Goal: Information Seeking & Learning: Learn about a topic

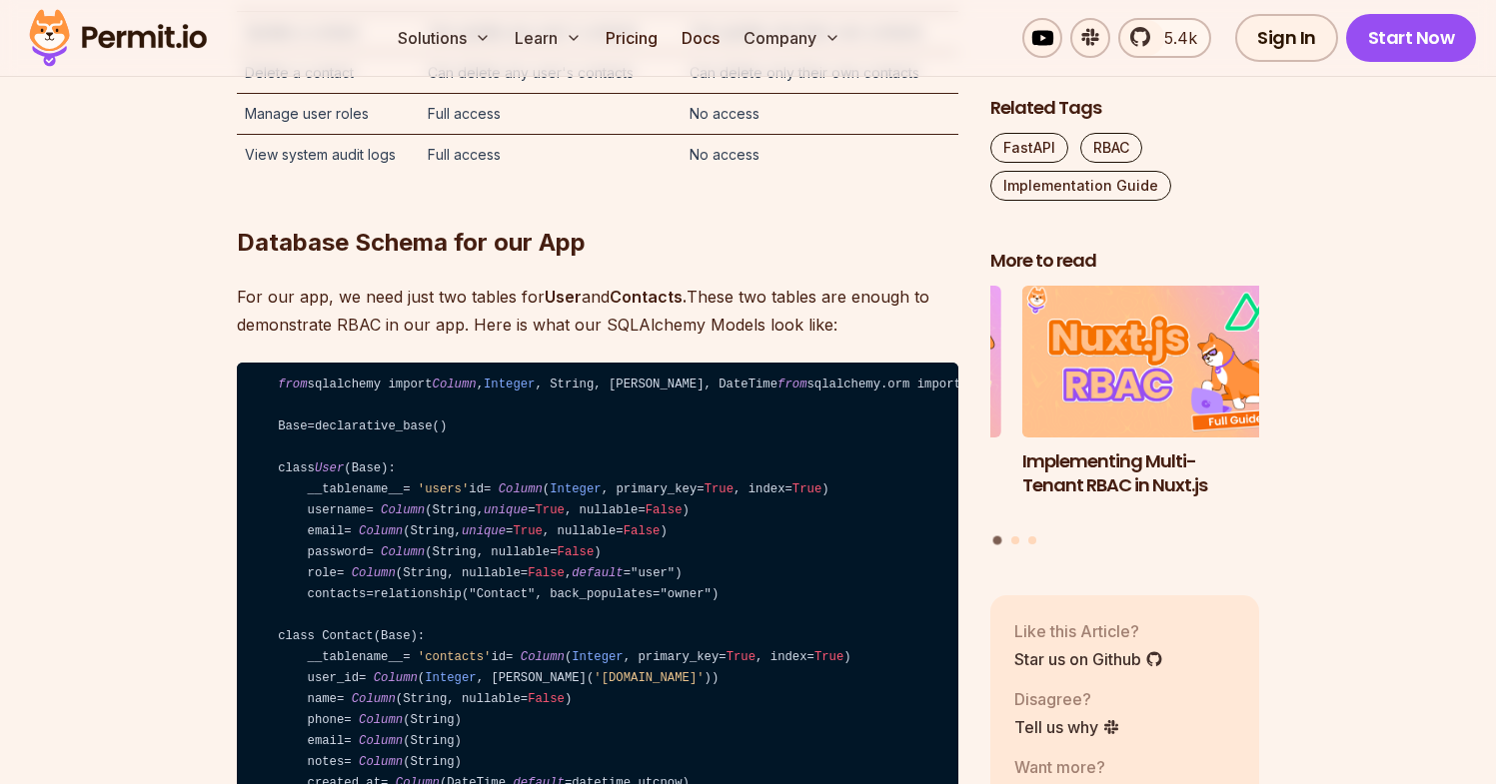
scroll to position [4366, 0]
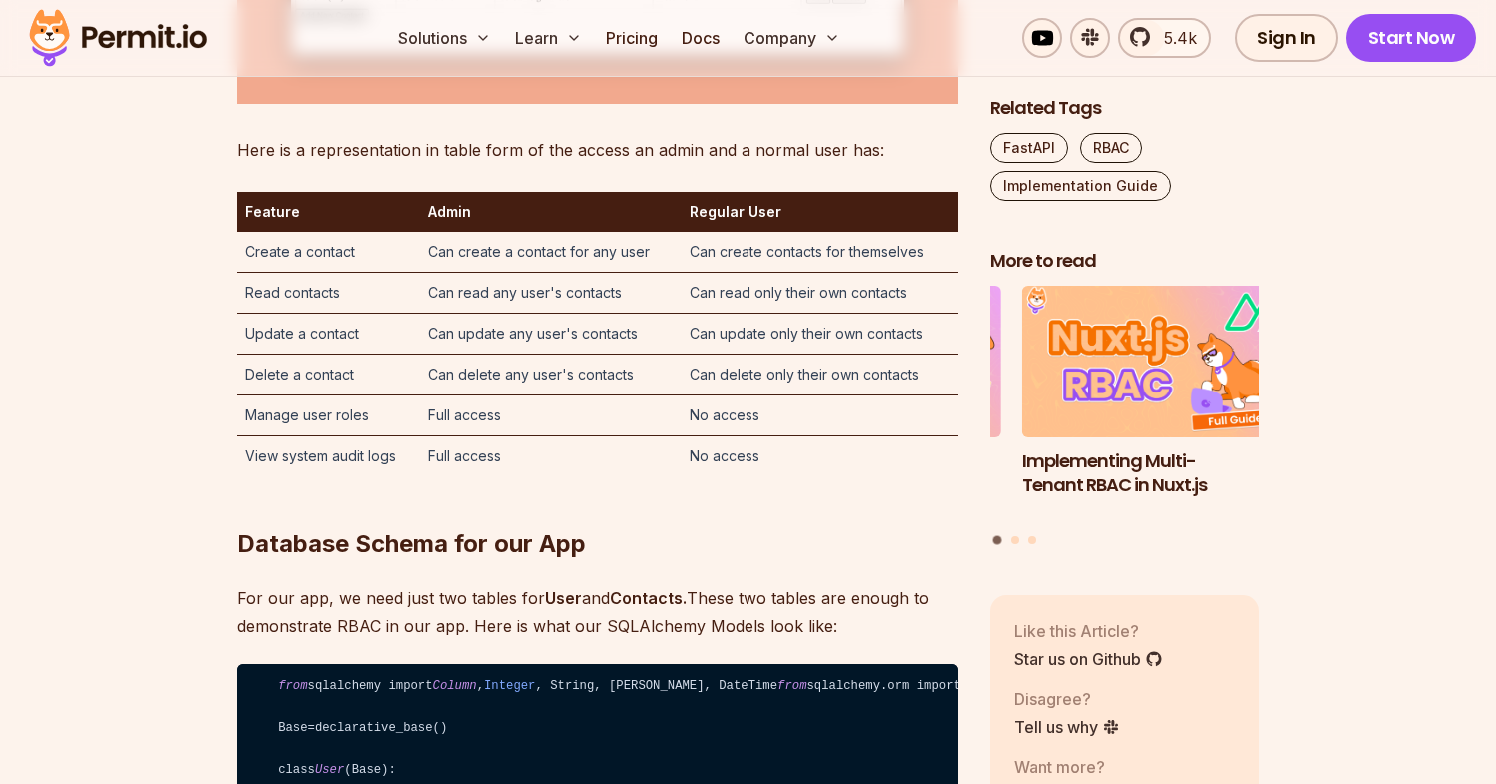
click at [339, 273] on td "Create a contact" at bounding box center [329, 252] width 184 height 41
click at [754, 273] on td "Can create contacts for themselves" at bounding box center [819, 252] width 276 height 41
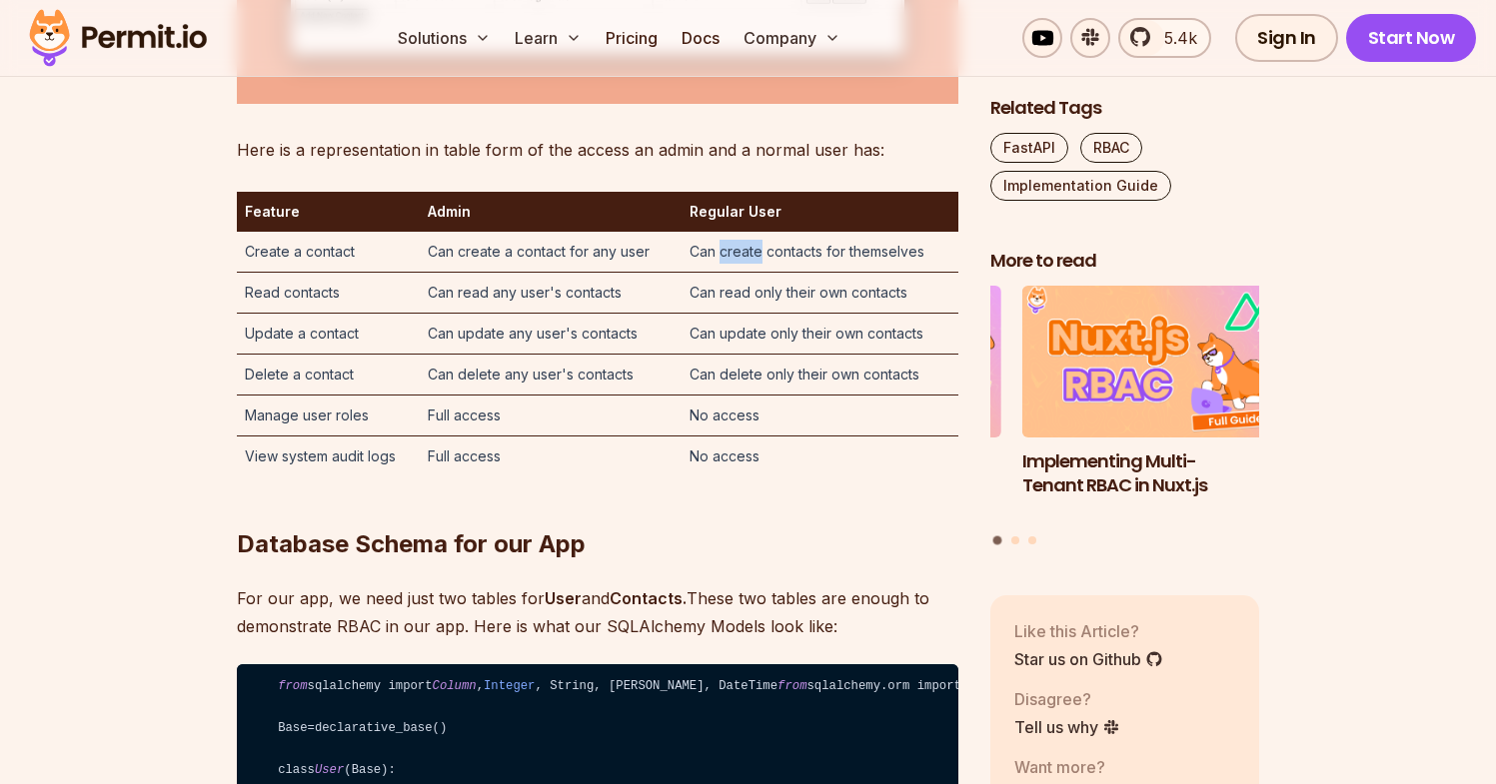
click at [754, 273] on td "Can create contacts for themselves" at bounding box center [819, 252] width 276 height 41
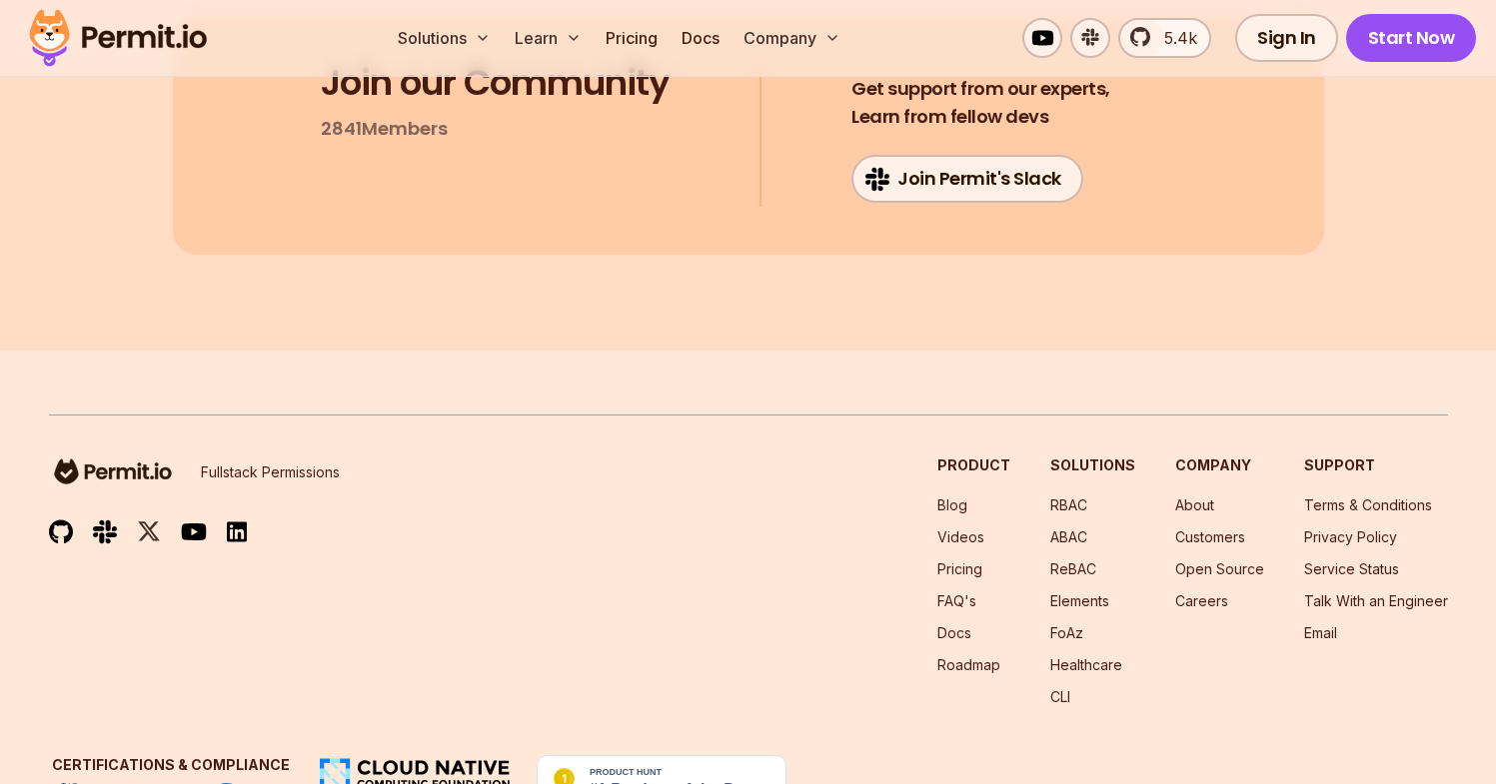
scroll to position [14901, 0]
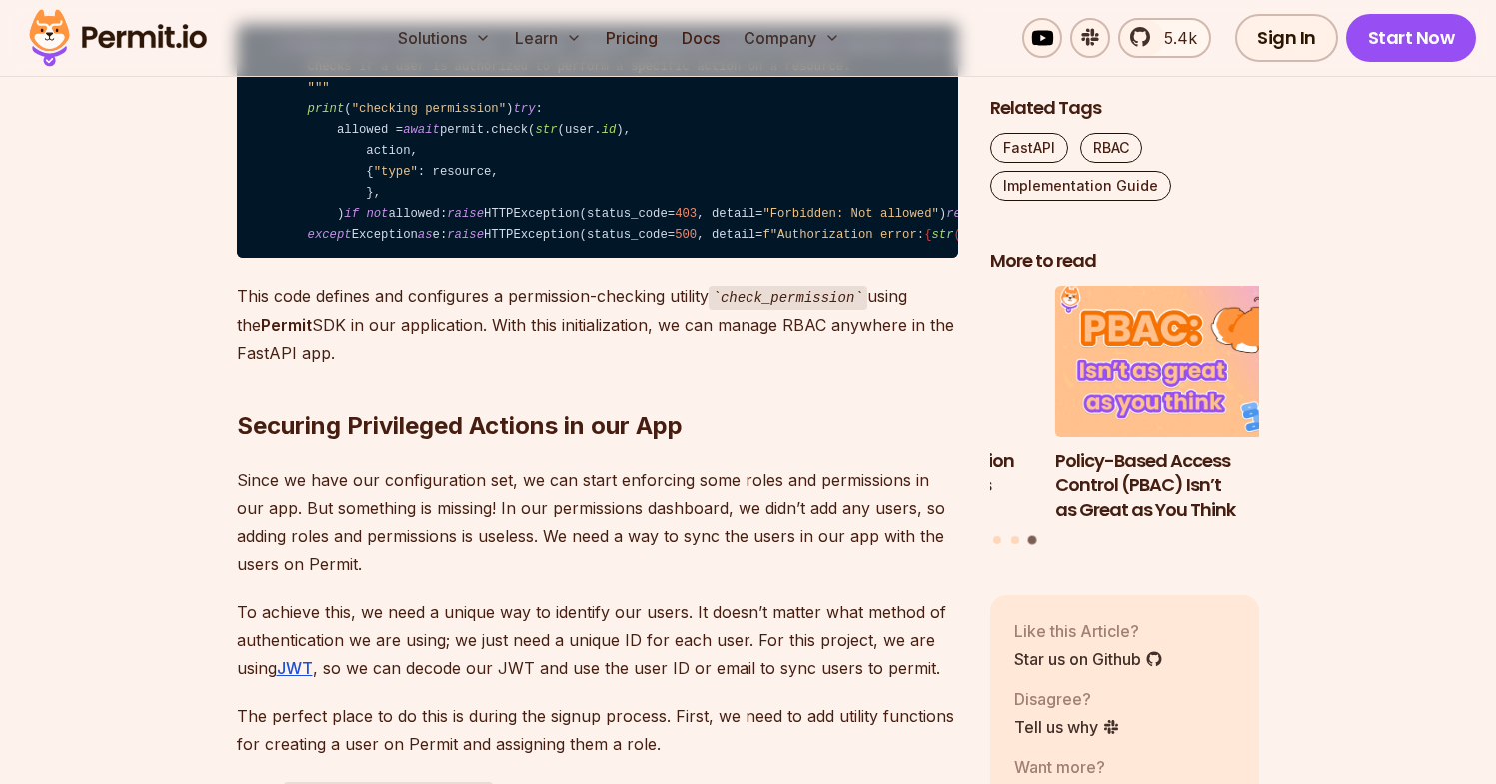
scroll to position [10055, 0]
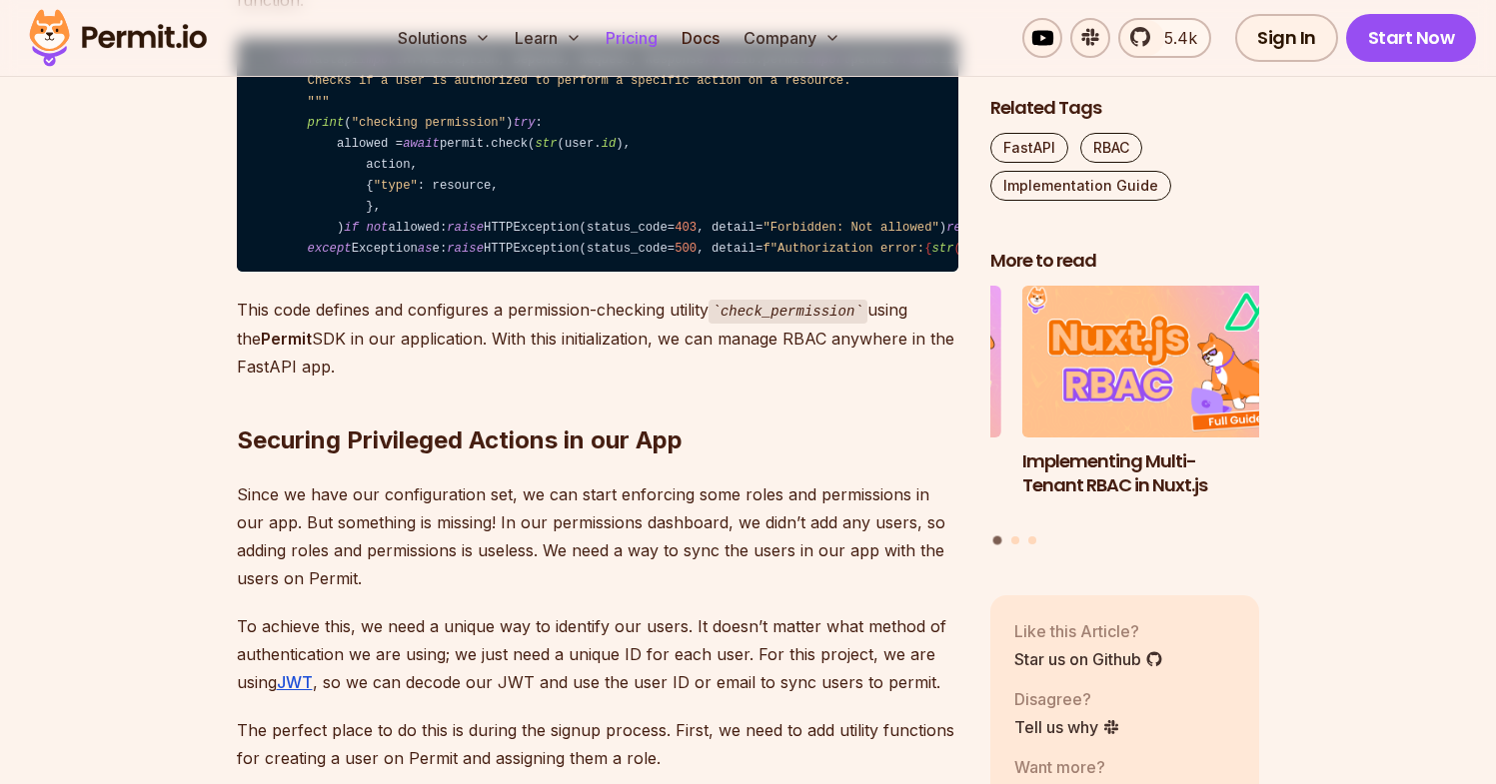
click at [629, 26] on link "Pricing" at bounding box center [632, 38] width 68 height 40
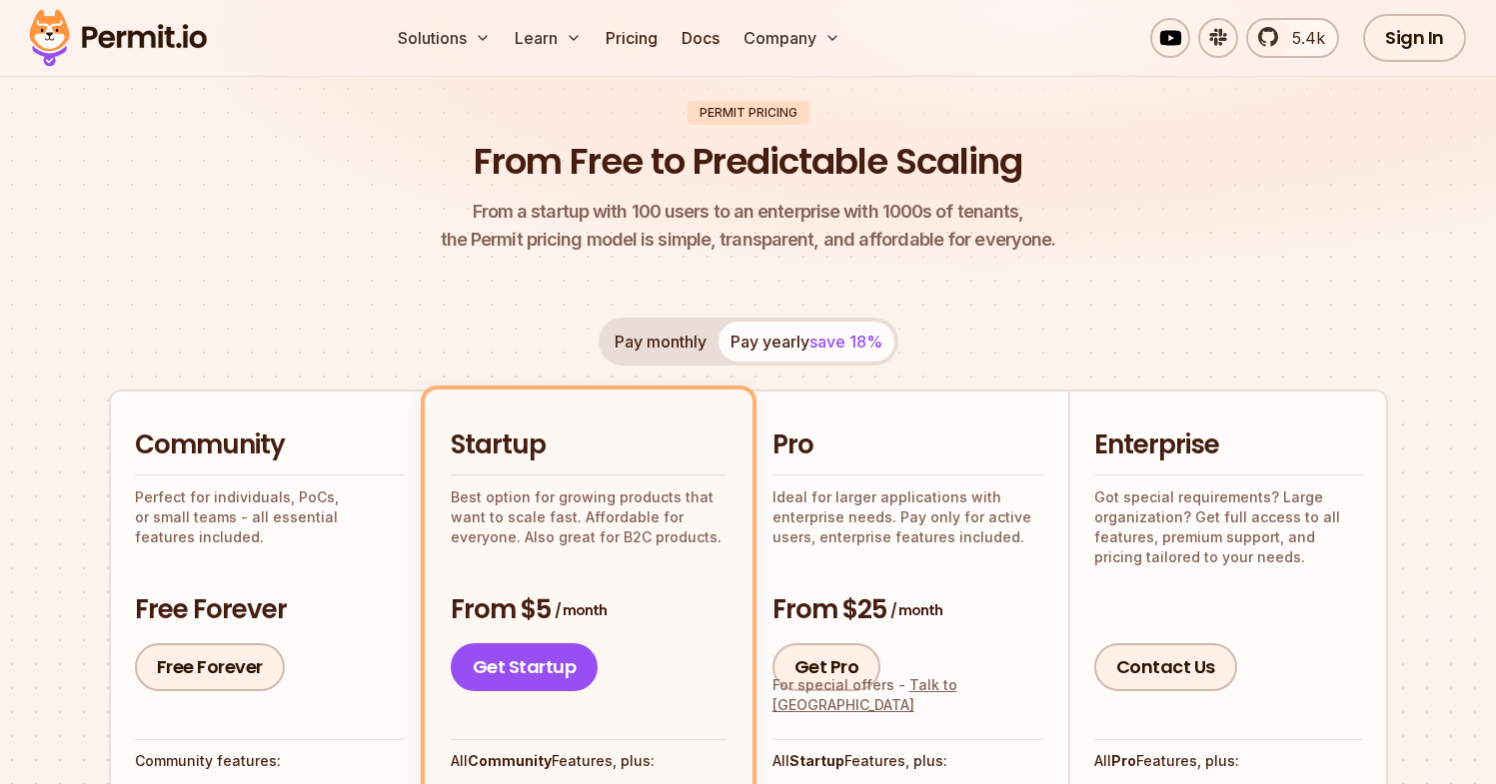
scroll to position [465, 0]
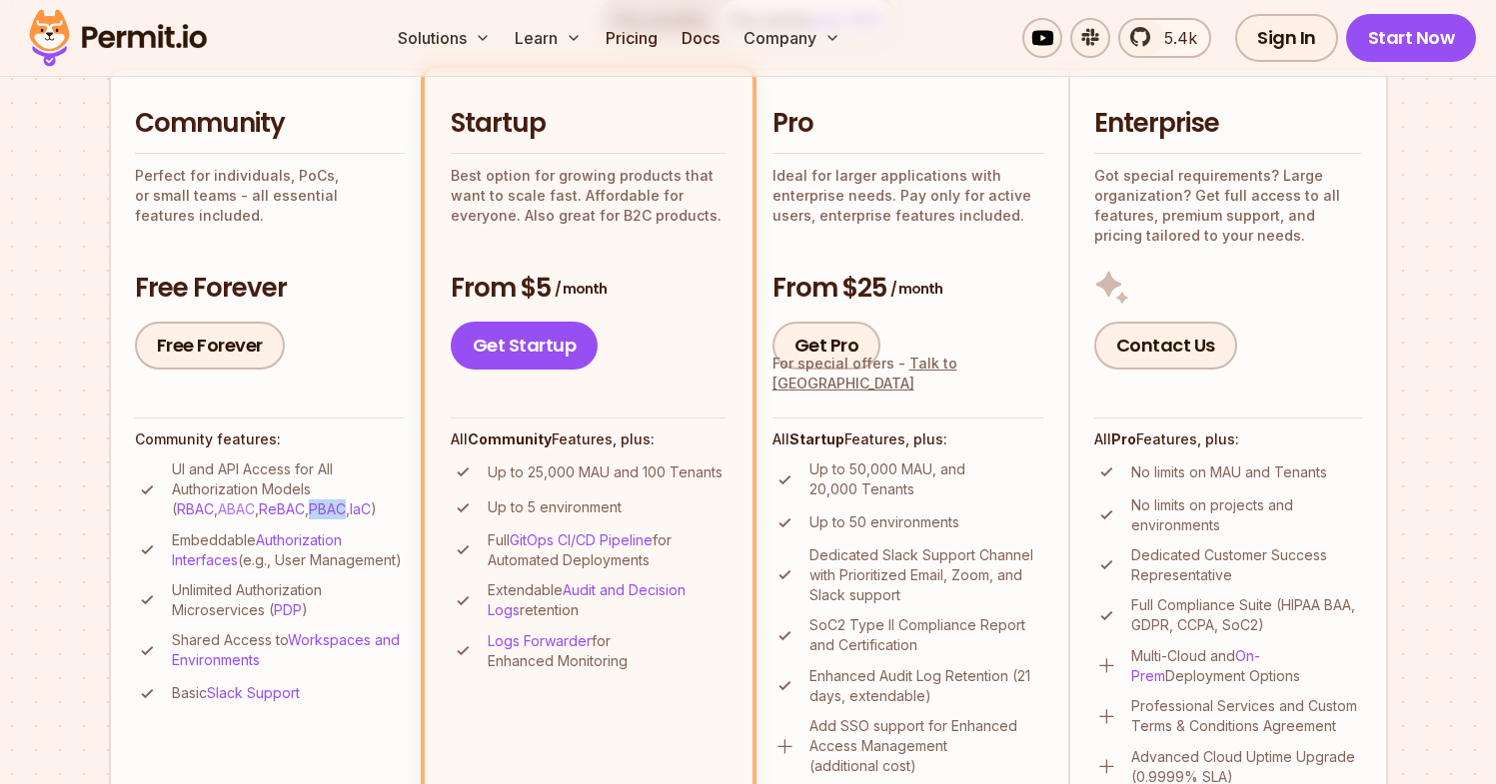
click at [218, 510] on link "ABAC" at bounding box center [236, 509] width 37 height 17
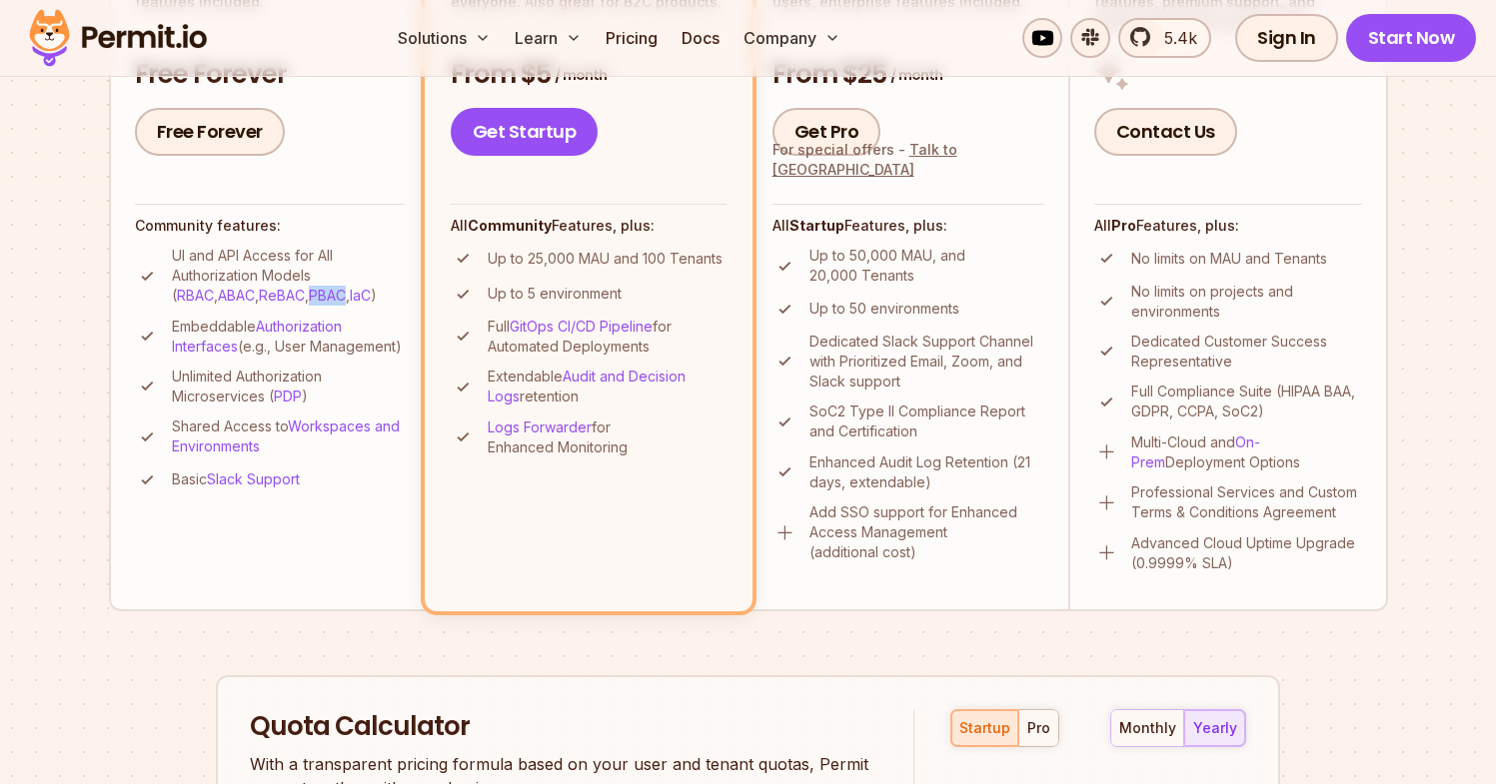
scroll to position [691, 0]
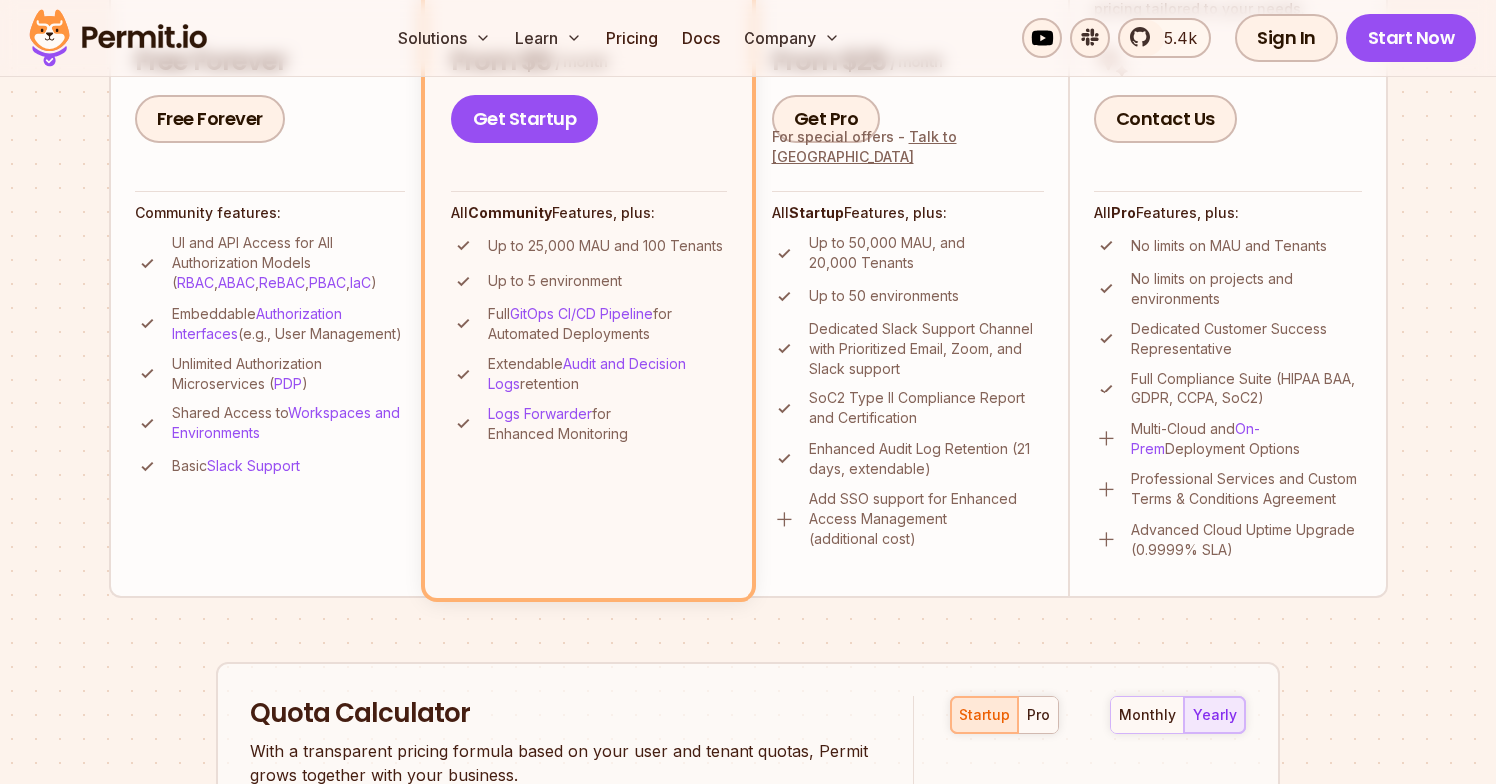
click at [316, 580] on li "Community Perfect for individuals, PoCs, or small teams - all essential feature…" at bounding box center [269, 219] width 320 height 756
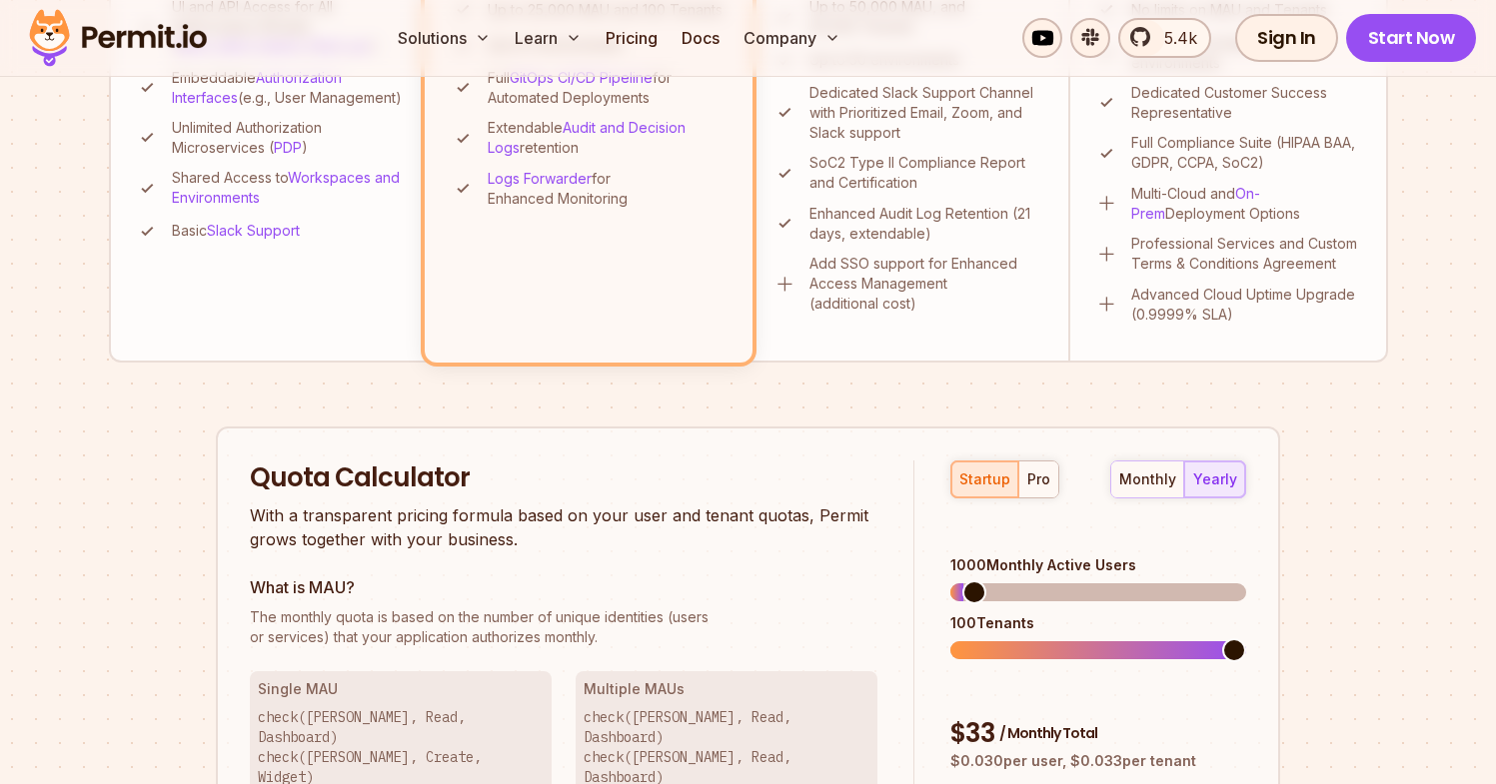
scroll to position [962, 0]
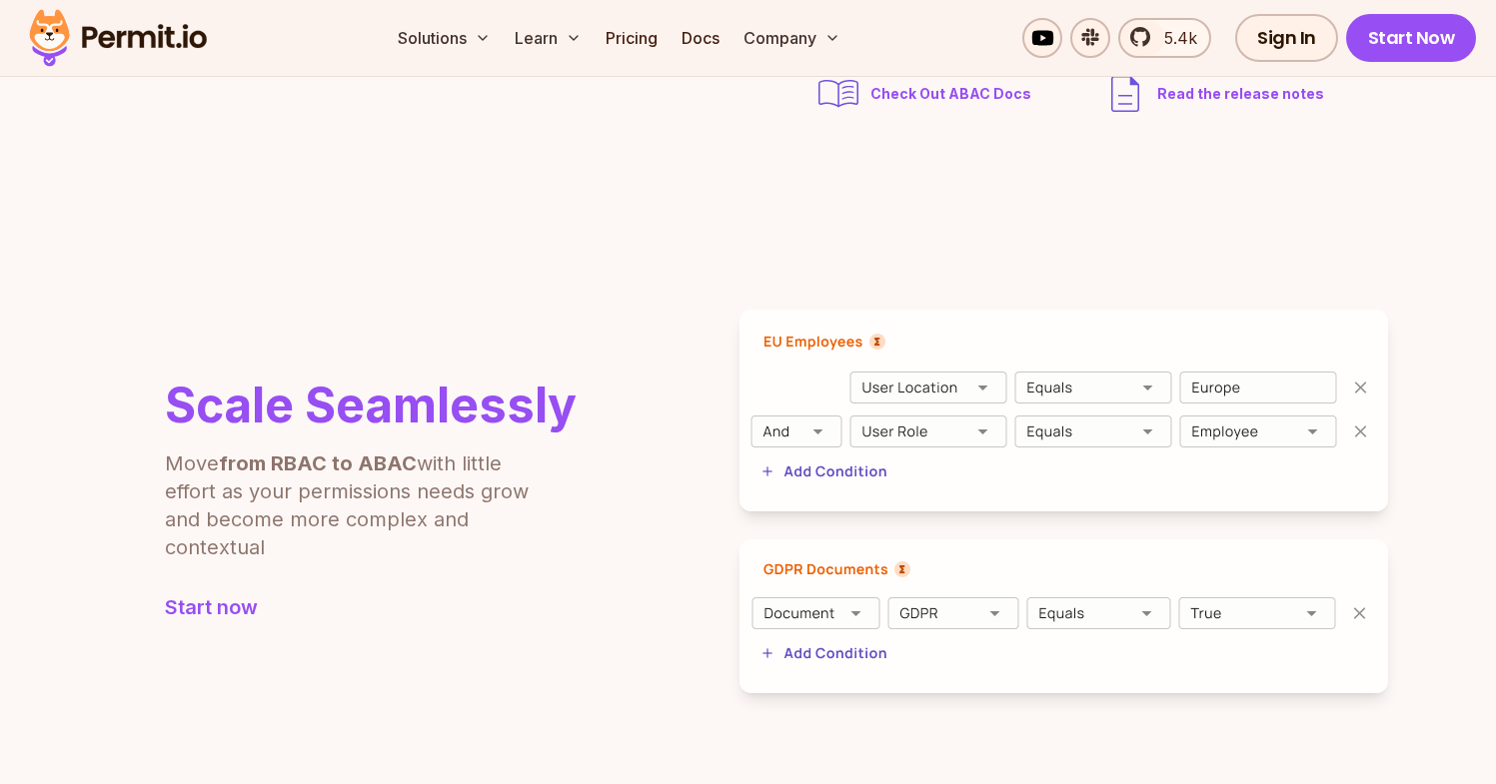
scroll to position [573, 0]
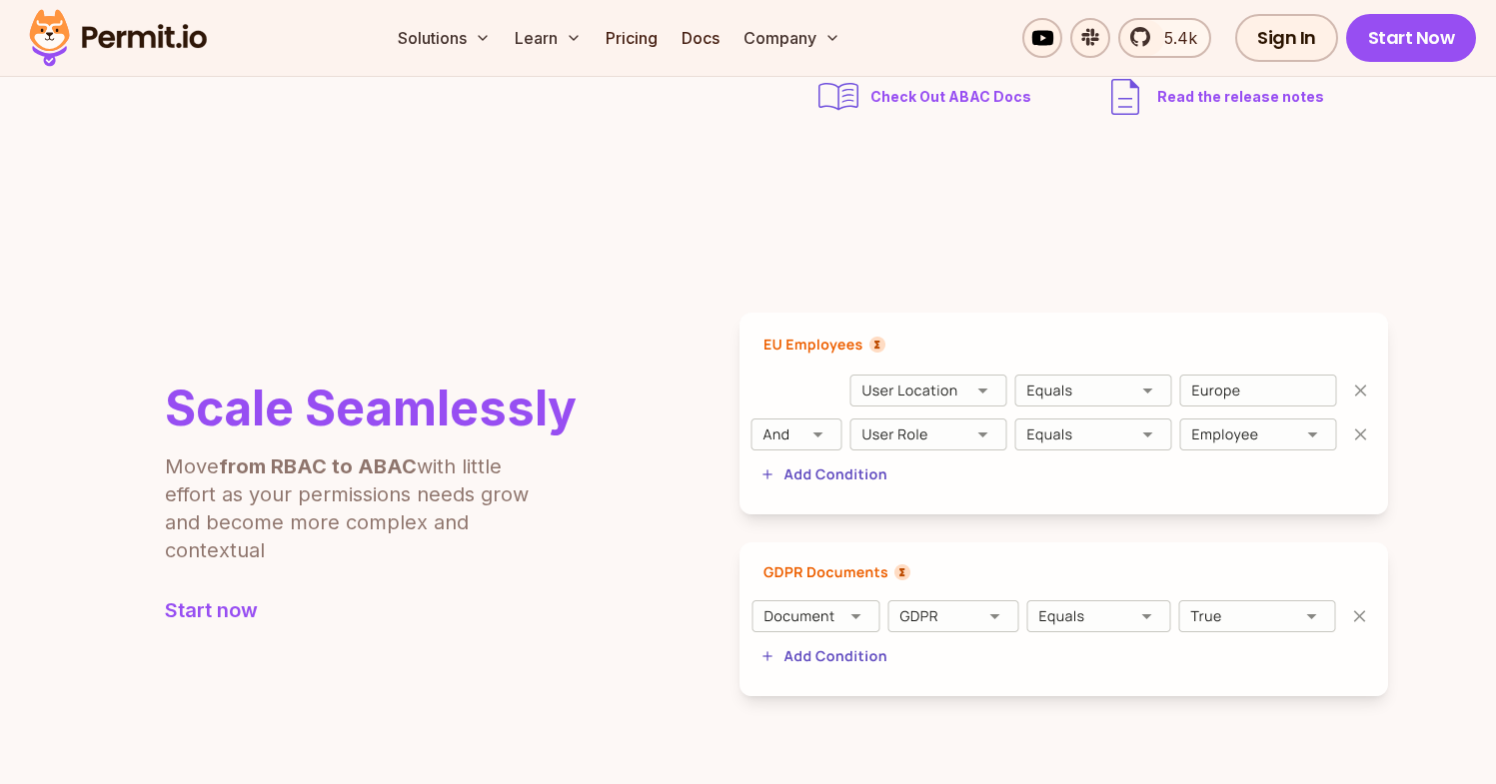
click at [1014, 102] on span "Check Out ABAC Docs" at bounding box center [950, 97] width 161 height 20
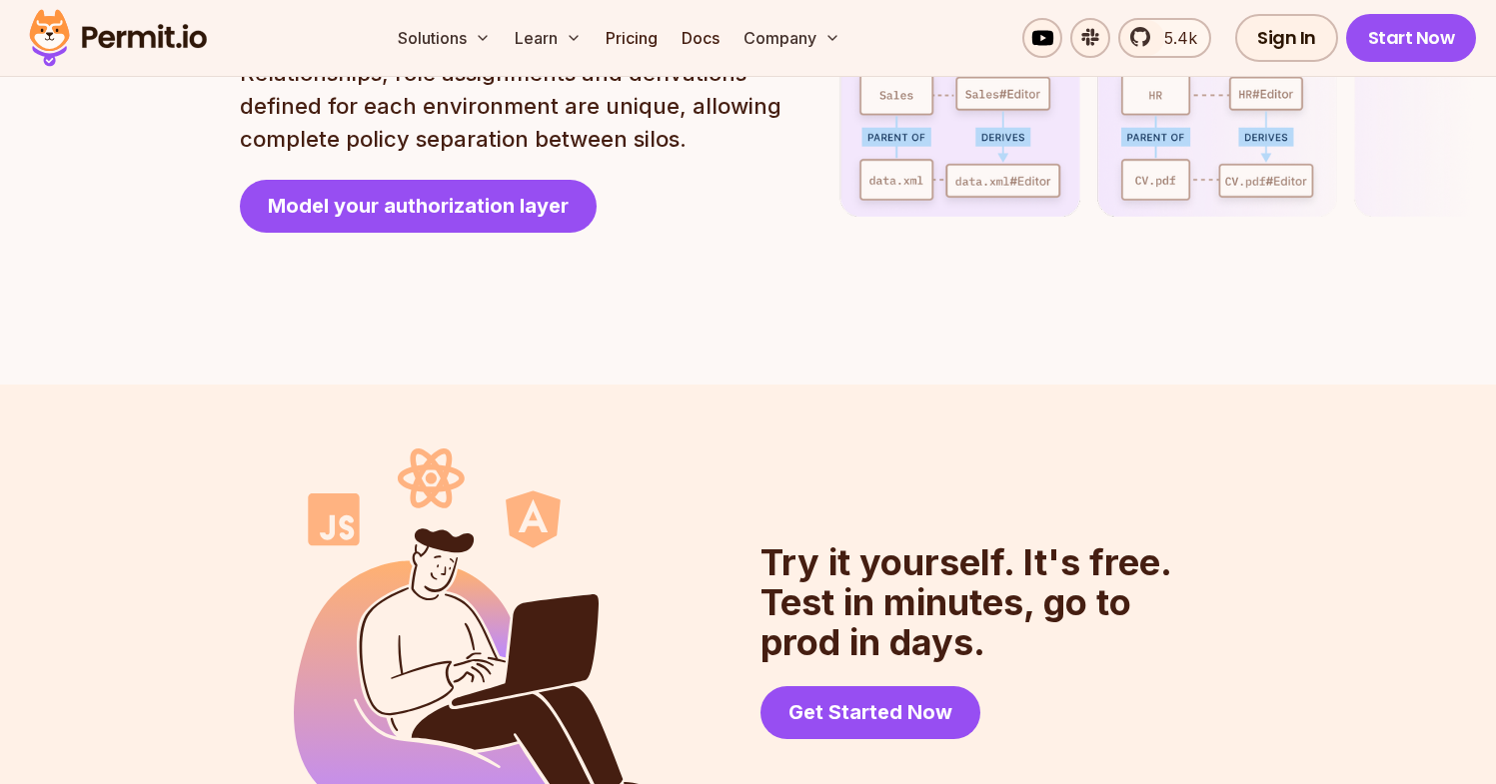
scroll to position [4741, 0]
